Goal: Navigation & Orientation: Find specific page/section

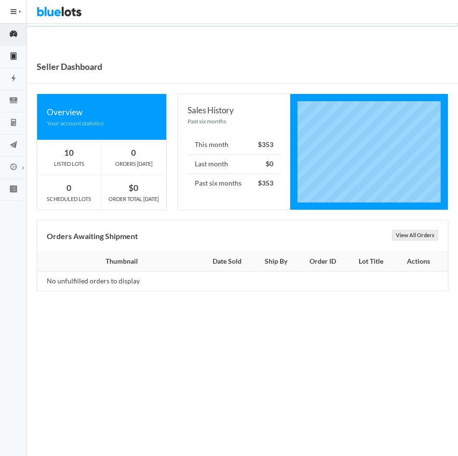
click at [11, 62] on link "Lots" at bounding box center [13, 57] width 27 height 22
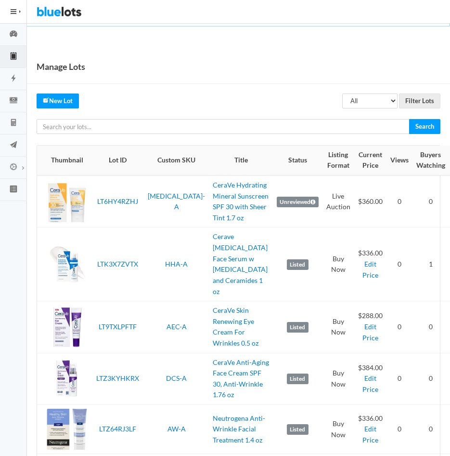
click at [173, 220] on td "[MEDICAL_DATA]-A" at bounding box center [176, 201] width 65 height 52
